Goal: Transaction & Acquisition: Subscribe to service/newsletter

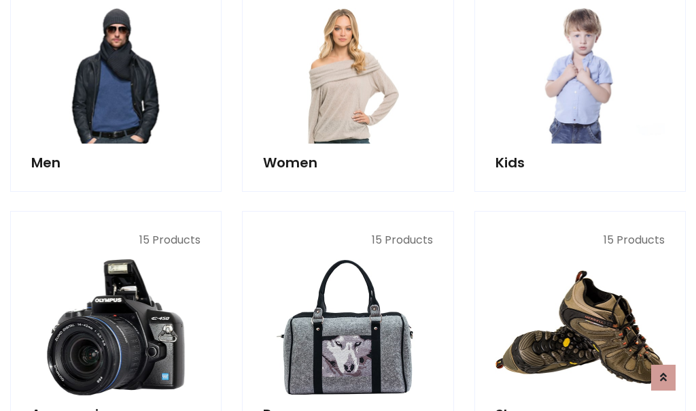
scroll to position [986, 0]
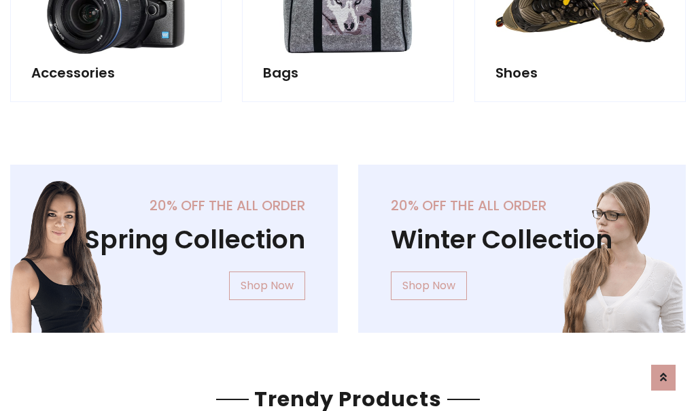
click at [348, 243] on div "20% off the all order Winter Collection Shop Now" at bounding box center [522, 260] width 348 height 190
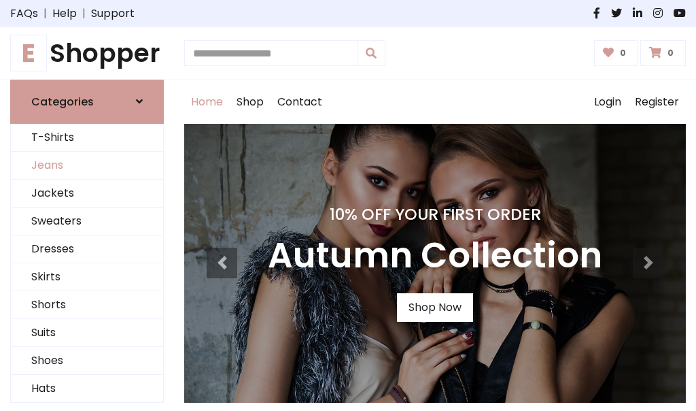
click at [87, 165] on link "Jeans" at bounding box center [87, 166] width 152 height 28
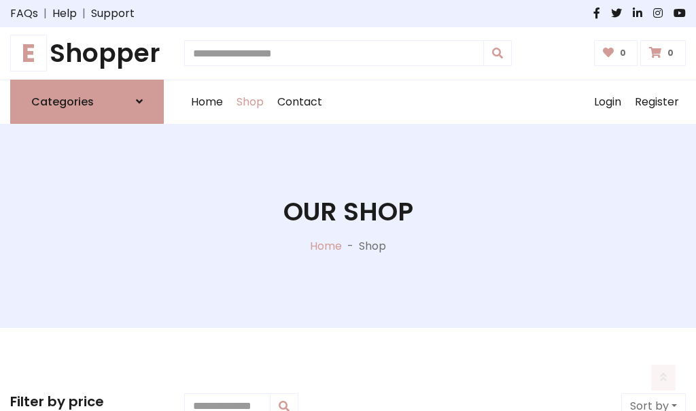
scroll to position [429, 0]
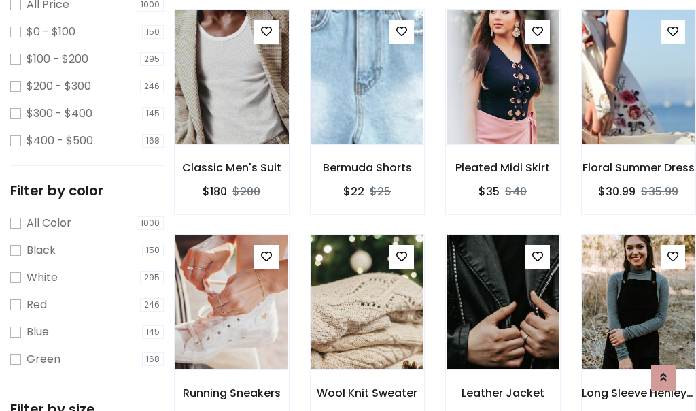
click at [231, 106] on img at bounding box center [231, 77] width 135 height 326
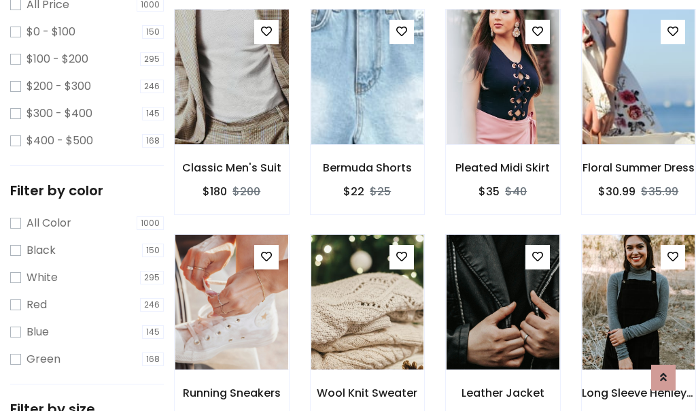
scroll to position [399, 0]
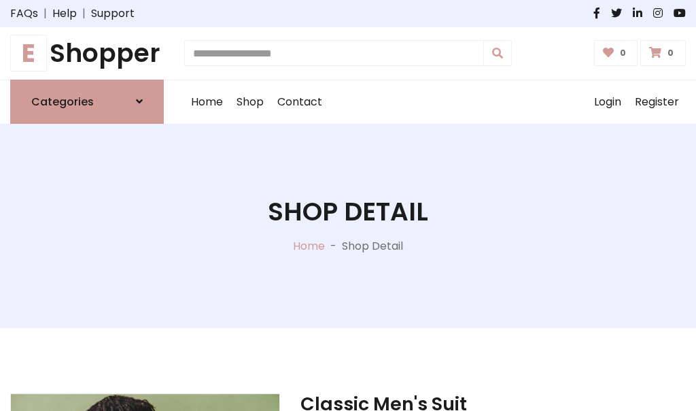
scroll to position [146, 0]
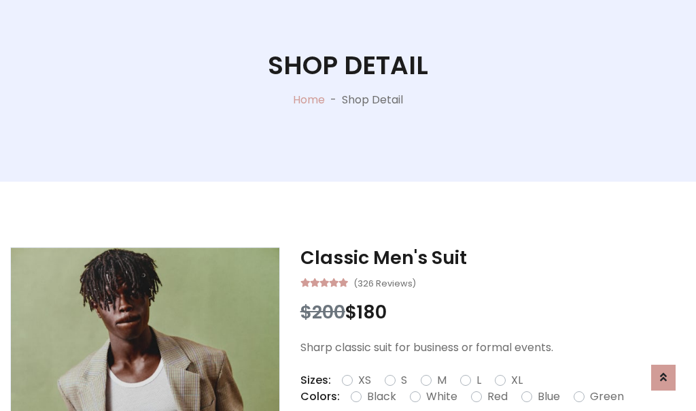
click at [496, 396] on label "Red" at bounding box center [497, 396] width 20 height 16
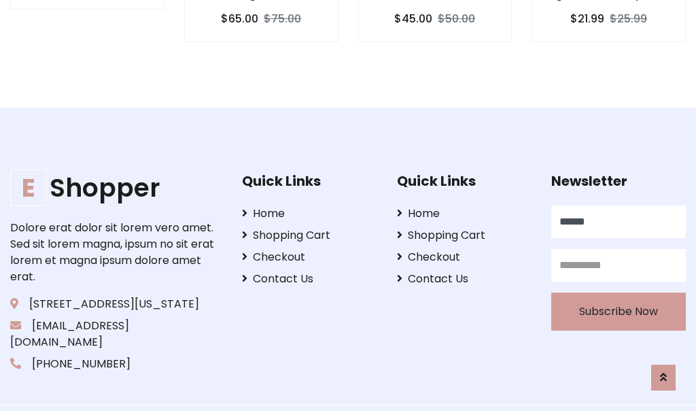
scroll to position [1365, 0]
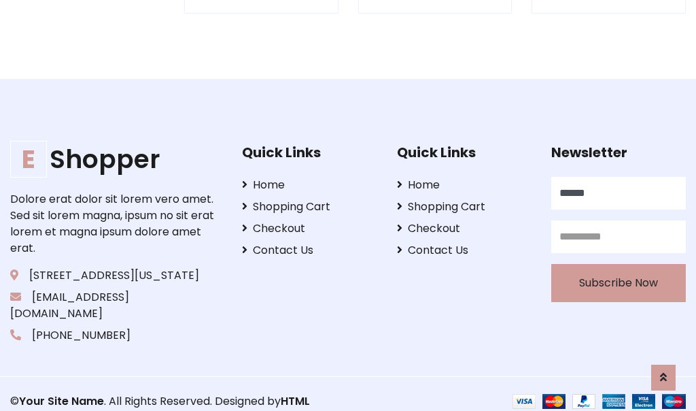
type input "******"
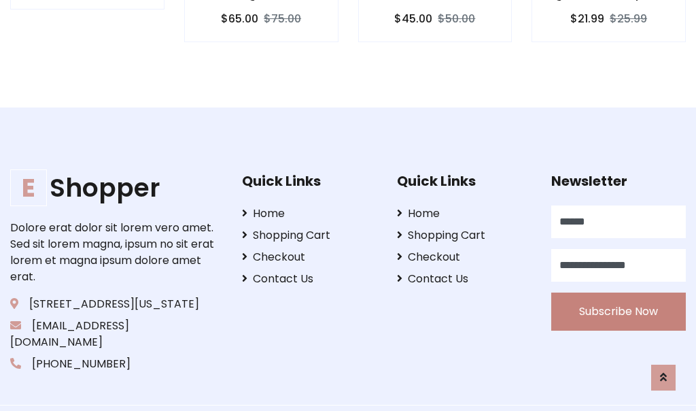
type input "**********"
click at [619, 294] on button "Subscribe Now" at bounding box center [618, 311] width 135 height 38
